Goal: Information Seeking & Learning: Learn about a topic

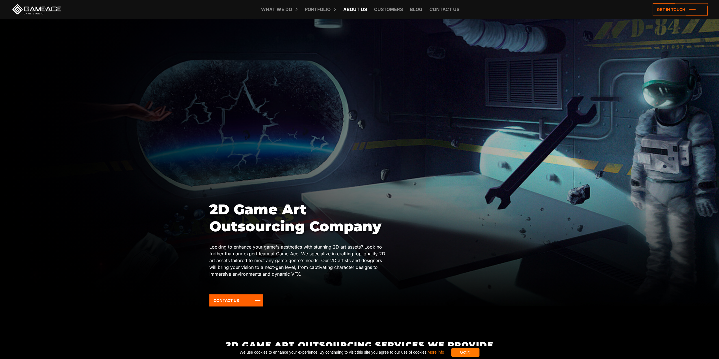
click at [355, 13] on link "About Us" at bounding box center [355, 9] width 29 height 19
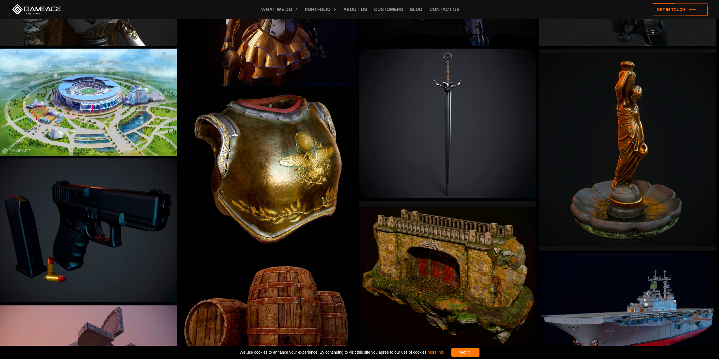
scroll to position [141, 0]
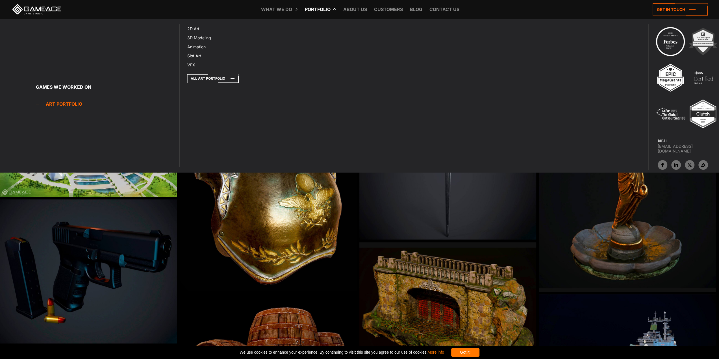
click at [60, 103] on link "Art portfolio" at bounding box center [108, 103] width 144 height 11
click at [200, 29] on icon at bounding box center [194, 28] width 14 height 9
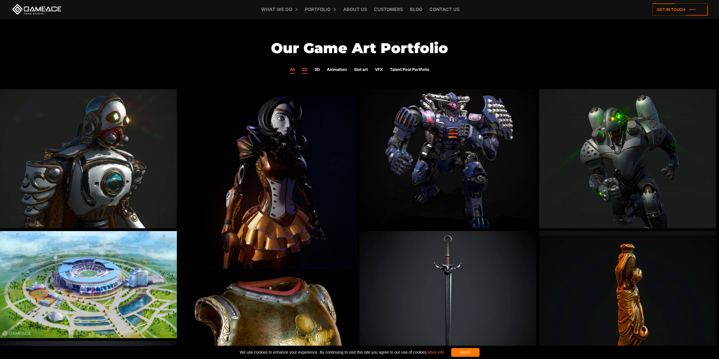
click at [305, 68] on link "2D" at bounding box center [304, 69] width 5 height 7
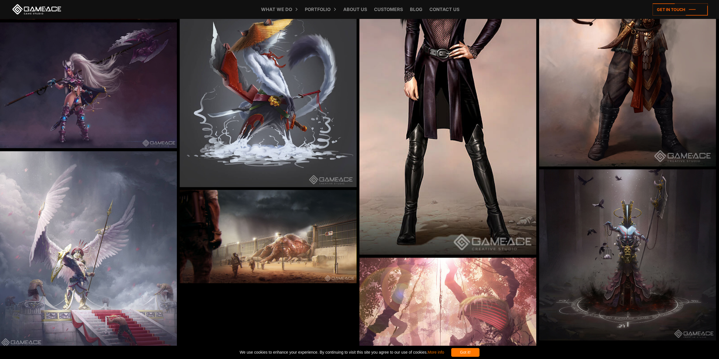
scroll to position [989, 0]
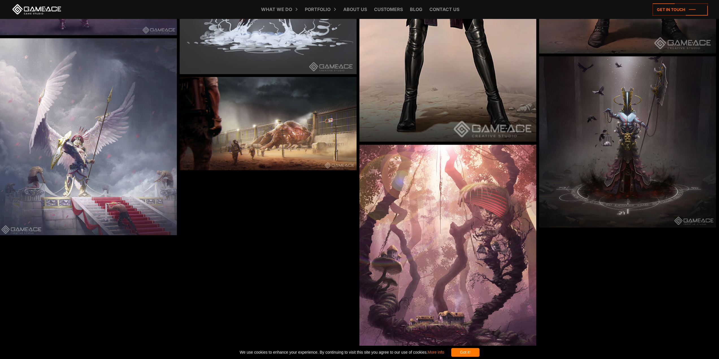
click at [60, 129] on img at bounding box center [88, 136] width 177 height 197
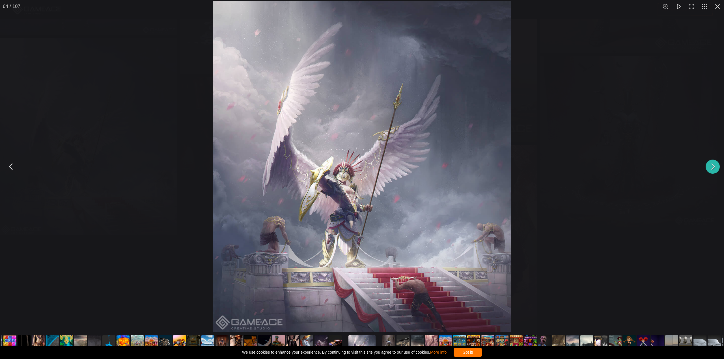
click at [711, 169] on button "You can close this modal content with the ESC key" at bounding box center [712, 167] width 14 height 14
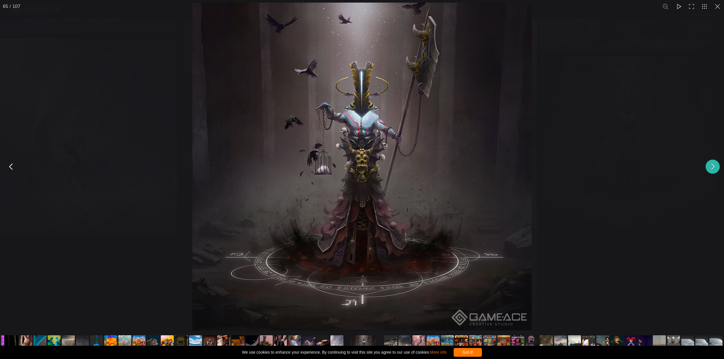
click at [711, 169] on button "You can close this modal content with the ESC key" at bounding box center [712, 167] width 14 height 14
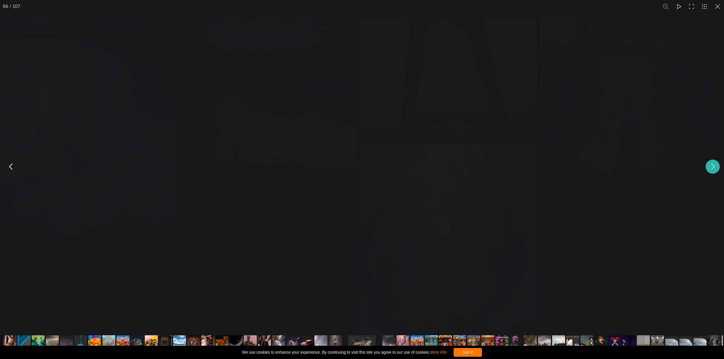
click at [716, 16] on div "You can close this modal content with the ESC key" at bounding box center [362, 166] width 724 height 333
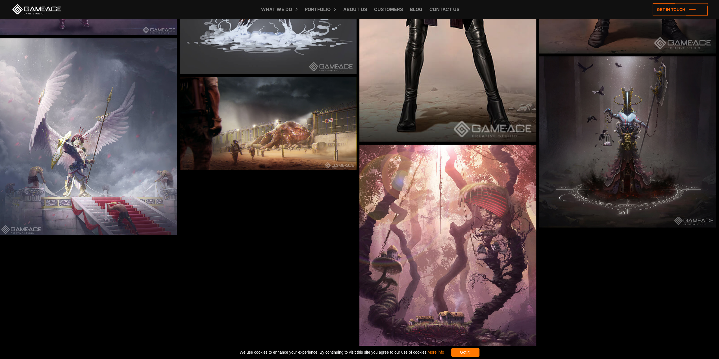
click at [716, 9] on div "What we do Game development Game development Full-Cycle Game Development Game C…" at bounding box center [359, 9] width 719 height 19
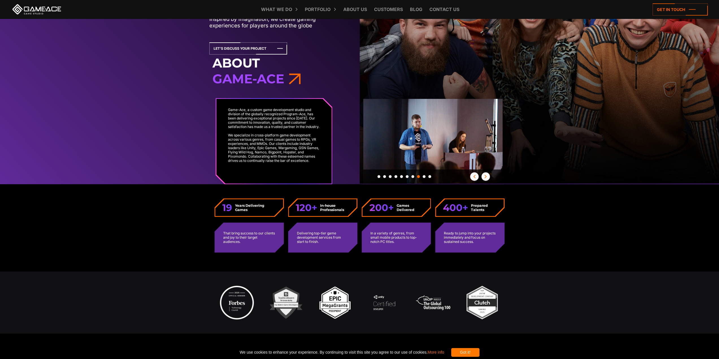
scroll to position [112, 0]
